Goal: Task Accomplishment & Management: Use online tool/utility

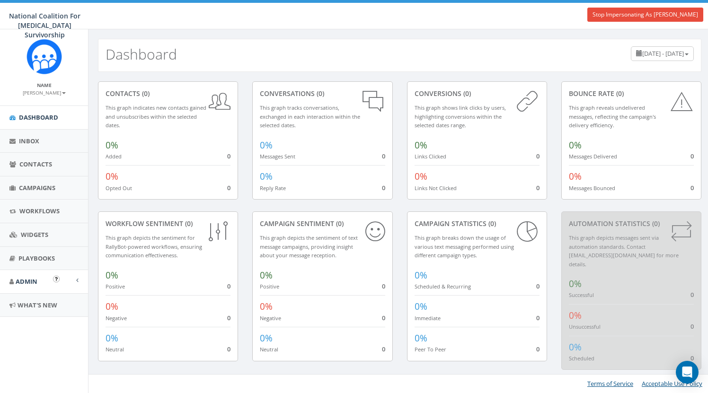
click at [27, 279] on span "Admin" at bounding box center [27, 281] width 22 height 9
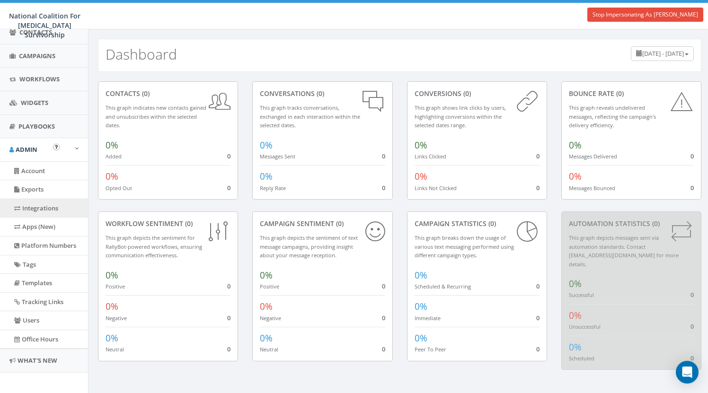
scroll to position [132, 0]
click at [31, 219] on link "Apps (New)" at bounding box center [44, 227] width 88 height 18
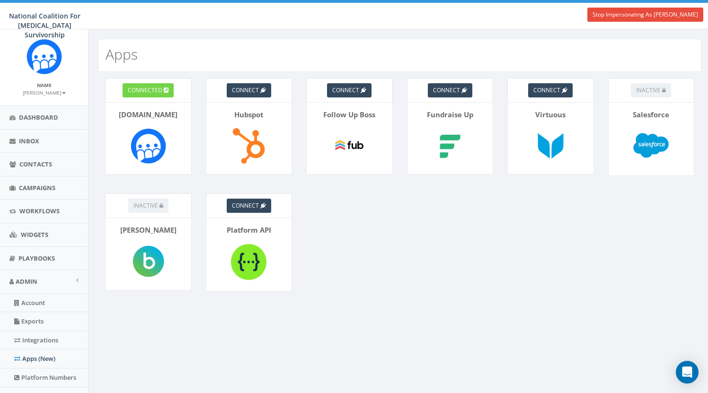
click at [149, 95] on link "connected" at bounding box center [148, 90] width 51 height 14
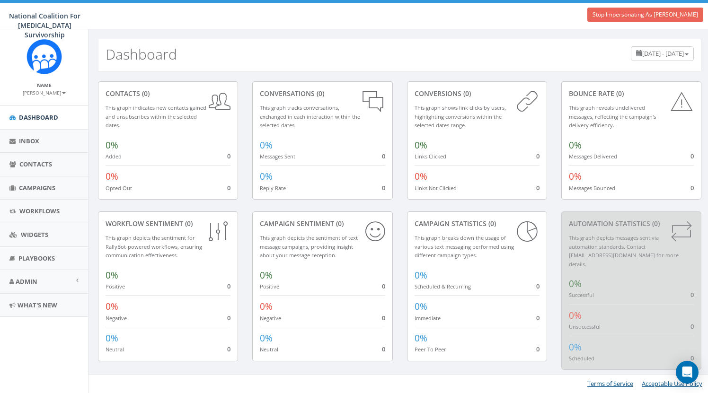
click at [643, 14] on link "Stop Impersonating As [PERSON_NAME]" at bounding box center [645, 15] width 116 height 14
